Goal: Task Accomplishment & Management: Use online tool/utility

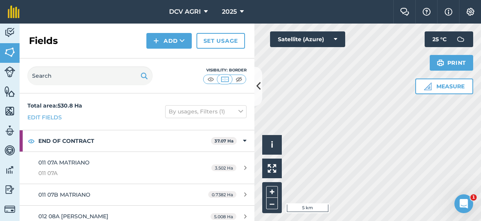
click at [259, 83] on icon at bounding box center [259, 86] width 4 height 14
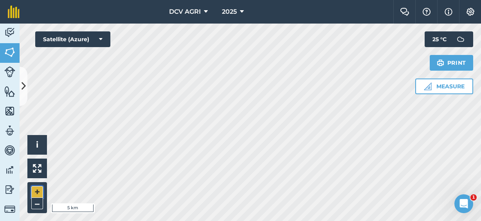
click at [41, 192] on button "+" at bounding box center [37, 192] width 12 height 12
click at [41, 191] on button "+" at bounding box center [37, 192] width 12 height 12
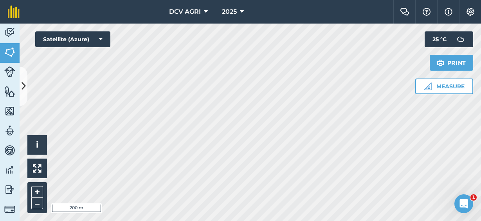
click at [255, 17] on div "DCV AGRI 2025 Farm Chat Help Info Settings DCV AGRI - 2025 Reproduced with the …" at bounding box center [240, 110] width 481 height 221
click at [36, 192] on button "+" at bounding box center [37, 192] width 12 height 12
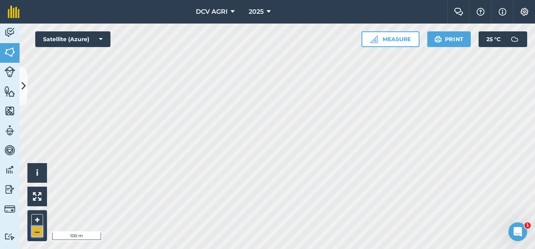
click at [37, 231] on button "–" at bounding box center [37, 231] width 12 height 11
click at [36, 221] on button "+" at bounding box center [37, 220] width 12 height 12
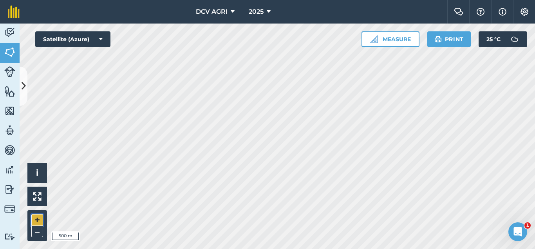
click at [36, 221] on button "+" at bounding box center [37, 220] width 12 height 12
click at [38, 219] on button "+" at bounding box center [37, 220] width 12 height 12
